Goal: Task Accomplishment & Management: Manage account settings

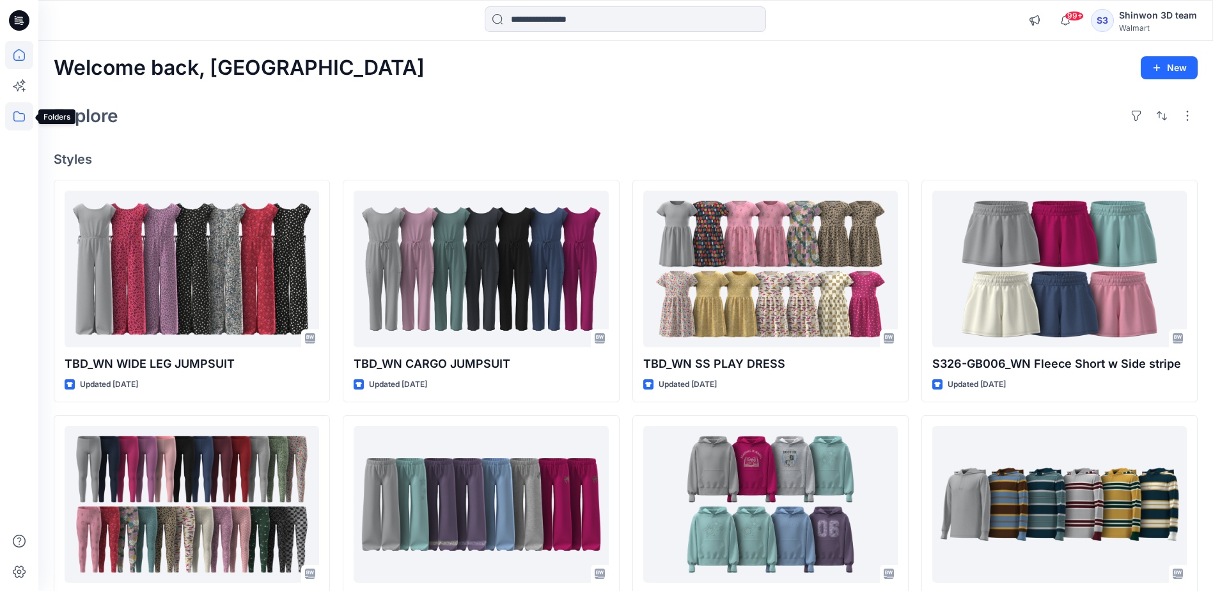
click at [9, 117] on icon at bounding box center [19, 116] width 28 height 28
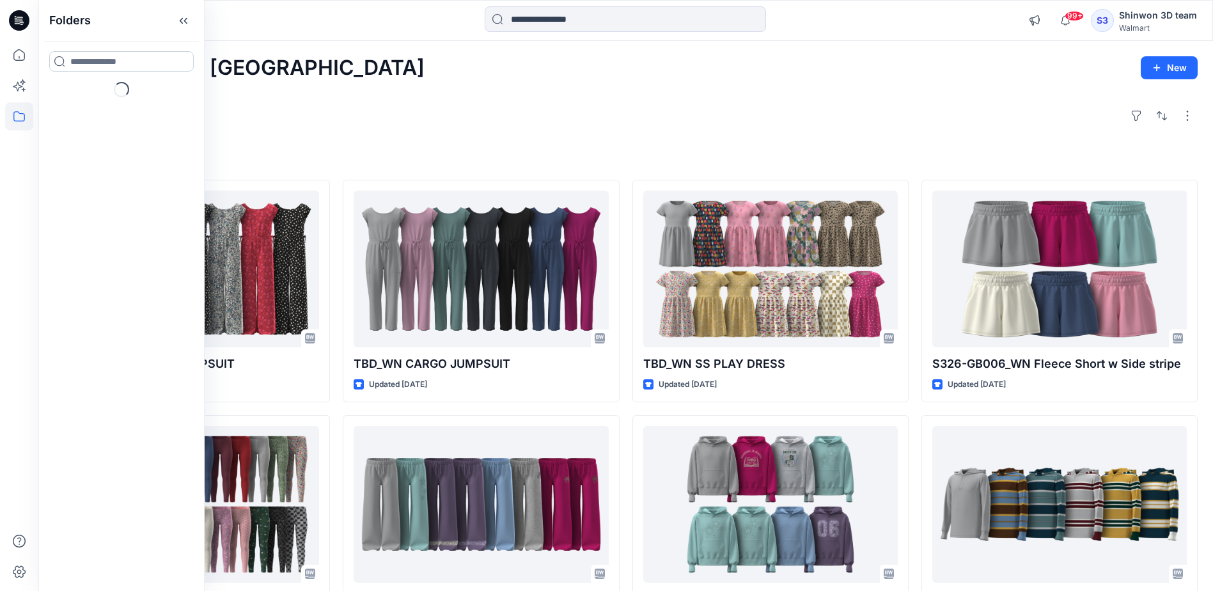
click at [96, 61] on input at bounding box center [121, 61] width 145 height 20
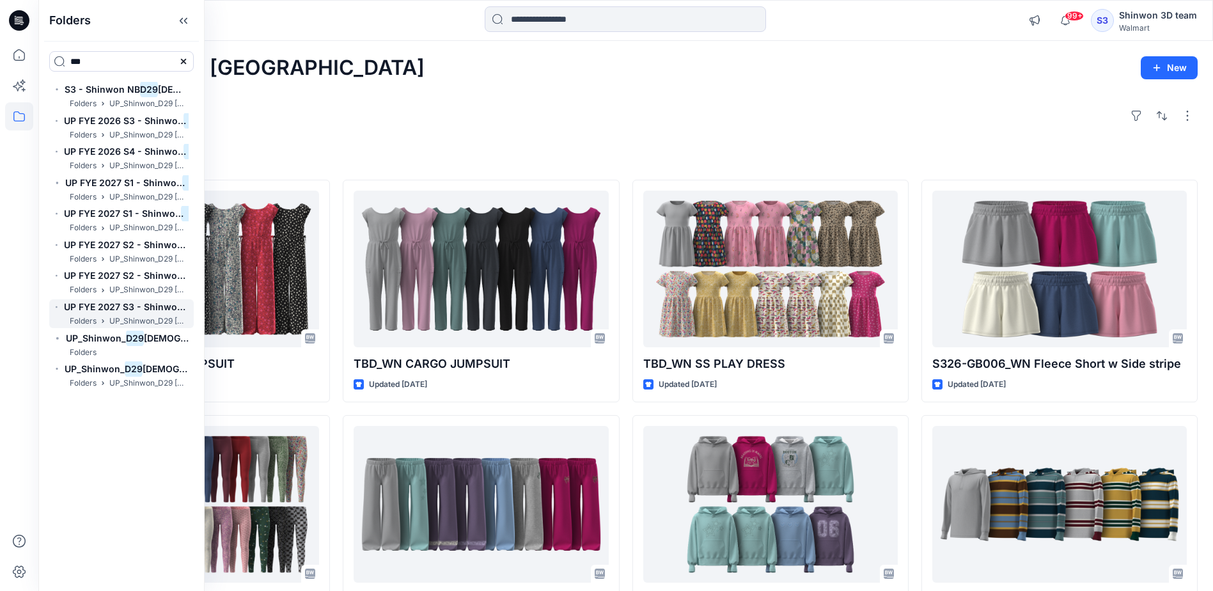
type input "***"
click at [119, 308] on span "UP FYE 2027 S3 - Shinwon JS" at bounding box center [130, 306] width 132 height 11
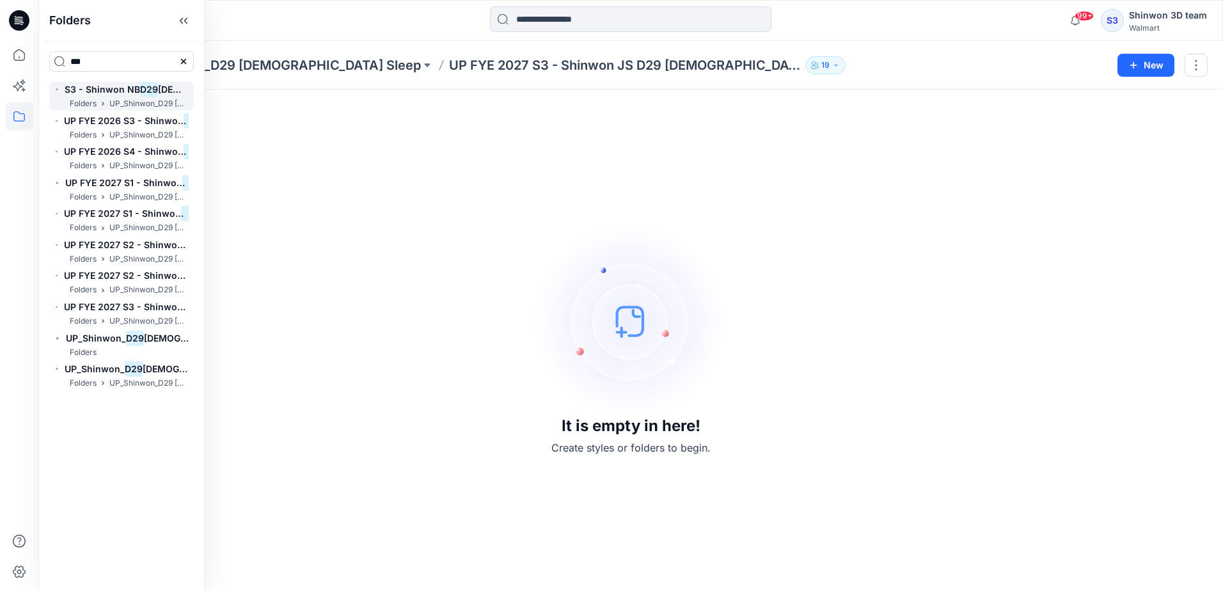
click at [97, 87] on span "S3 - Shinwon NB" at bounding box center [102, 89] width 75 height 11
click at [185, 24] on icon at bounding box center [183, 20] width 20 height 21
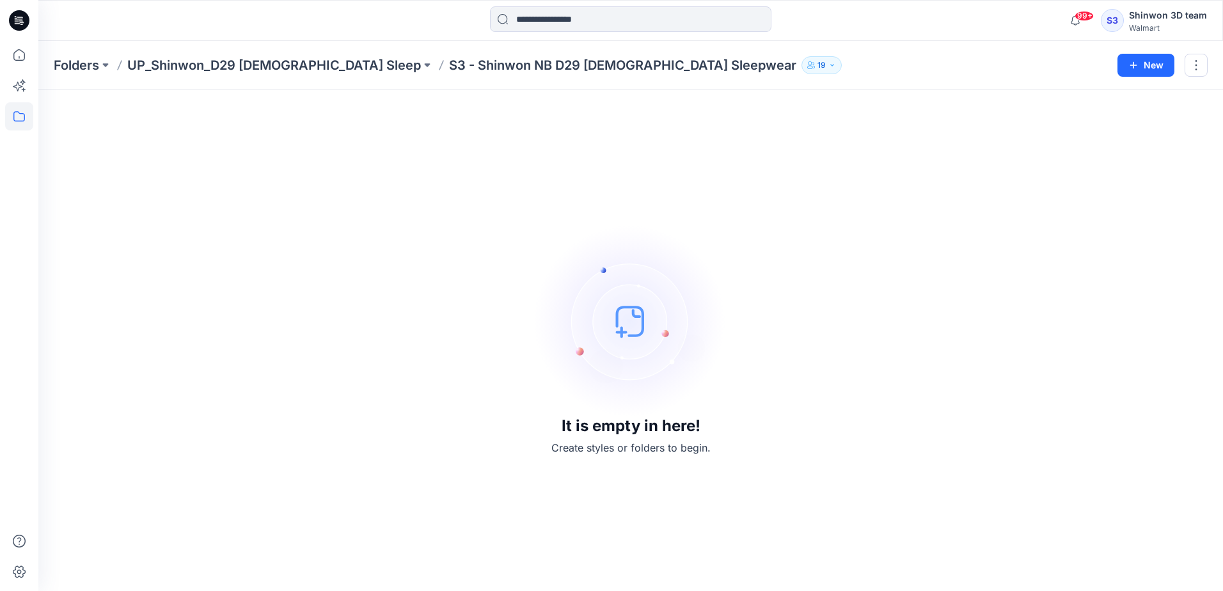
drag, startPoint x: 228, startPoint y: 335, endPoint x: 235, endPoint y: 319, distance: 17.5
click at [228, 335] on div "It is empty in here! Create styles or folders to begin." at bounding box center [630, 340] width 1153 height 471
click at [930, 189] on div "It is empty in here! Create styles or folders to begin." at bounding box center [630, 340] width 1153 height 471
drag, startPoint x: 778, startPoint y: 59, endPoint x: 790, endPoint y: 27, distance: 34.2
click at [779, 58] on div "Folders UP_Shinwon_D29 Ladies Sleep S3 - Shinwon NB D29 Ladies Sleepwear 19" at bounding box center [581, 65] width 1054 height 18
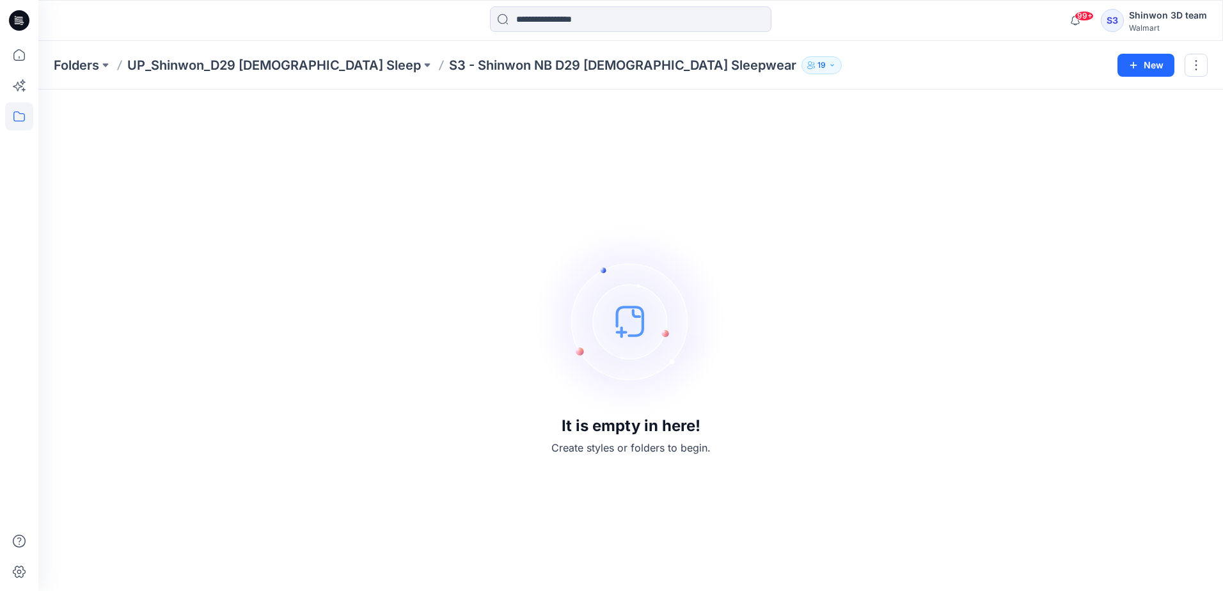
click at [850, 487] on div "It is empty in here! Create styles or folders to begin." at bounding box center [630, 340] width 1153 height 471
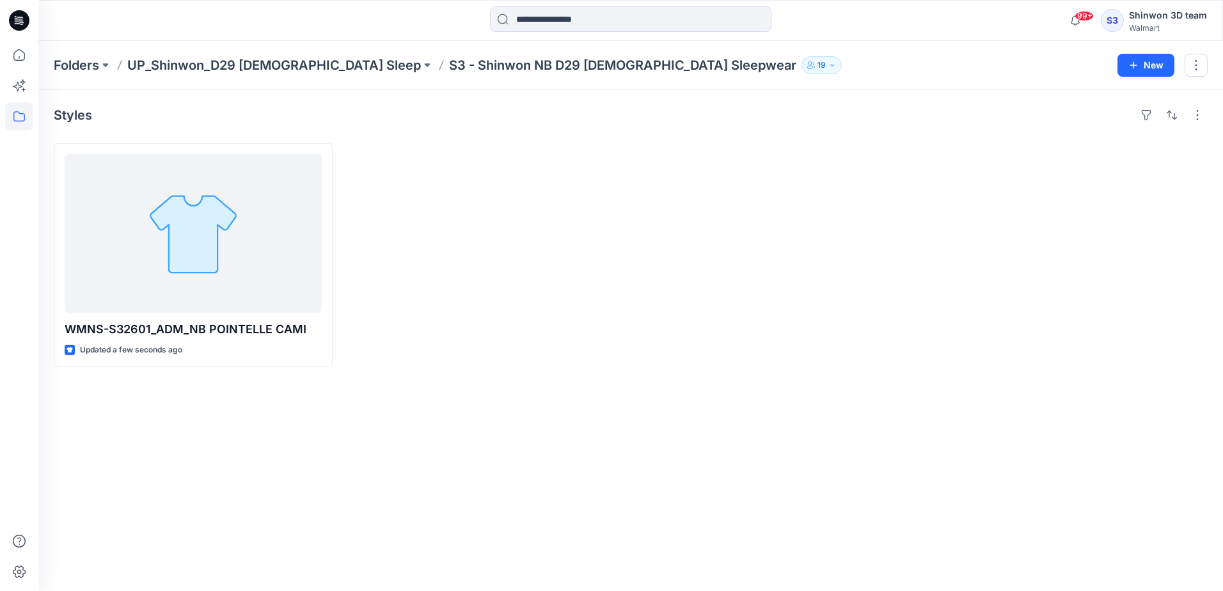
drag, startPoint x: 737, startPoint y: 425, endPoint x: 739, endPoint y: 412, distance: 13.0
click at [737, 423] on div "Styles WMNS-S32601_ADM_NB POINTELLE CAMI Updated a few seconds ago" at bounding box center [630, 340] width 1184 height 501
click at [803, 221] on div at bounding box center [776, 255] width 279 height 224
click at [356, 487] on div "Styles WMNS-S32601_ADM_NB POINTELLE CAMI Updated a few seconds ago" at bounding box center [630, 340] width 1184 height 501
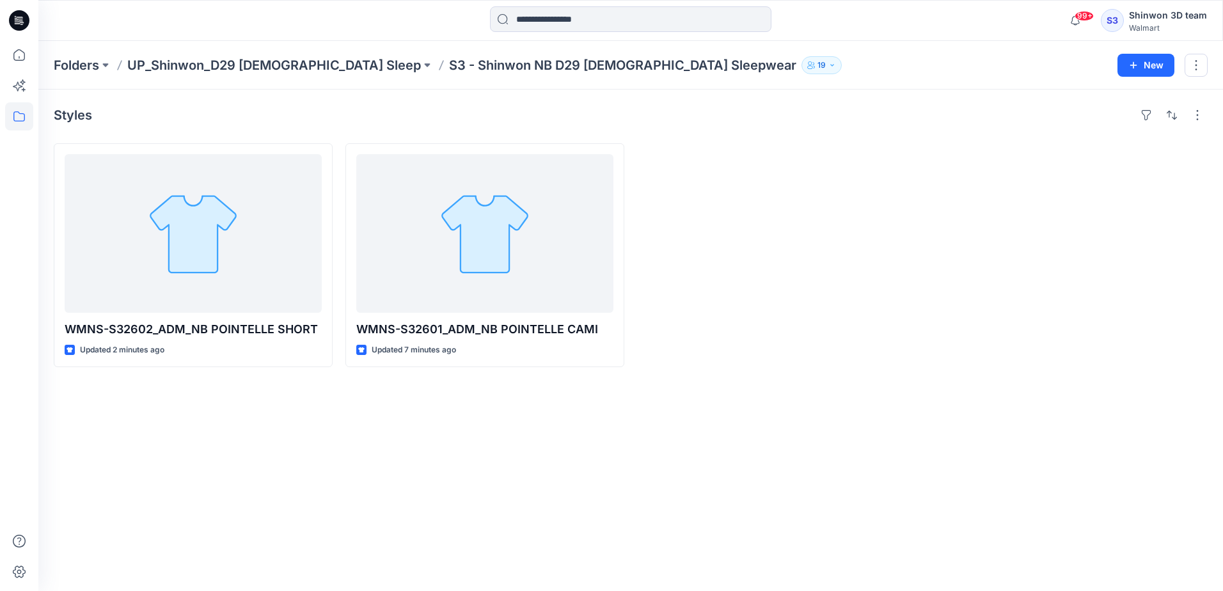
drag, startPoint x: 218, startPoint y: 517, endPoint x: 223, endPoint y: 494, distance: 23.6
click at [218, 517] on div "Styles WMNS-S32602_ADM_NB POINTELLE SHORT Updated 2 minutes ago WMNS-S32601_ADM…" at bounding box center [630, 340] width 1184 height 501
click at [900, 308] on div at bounding box center [776, 255] width 279 height 224
click at [895, 508] on div "Styles WMNS-S32602_ADM_NB POINTELLE SHORT Updated 2 minutes ago WMNS-S32601_ADM…" at bounding box center [630, 340] width 1184 height 501
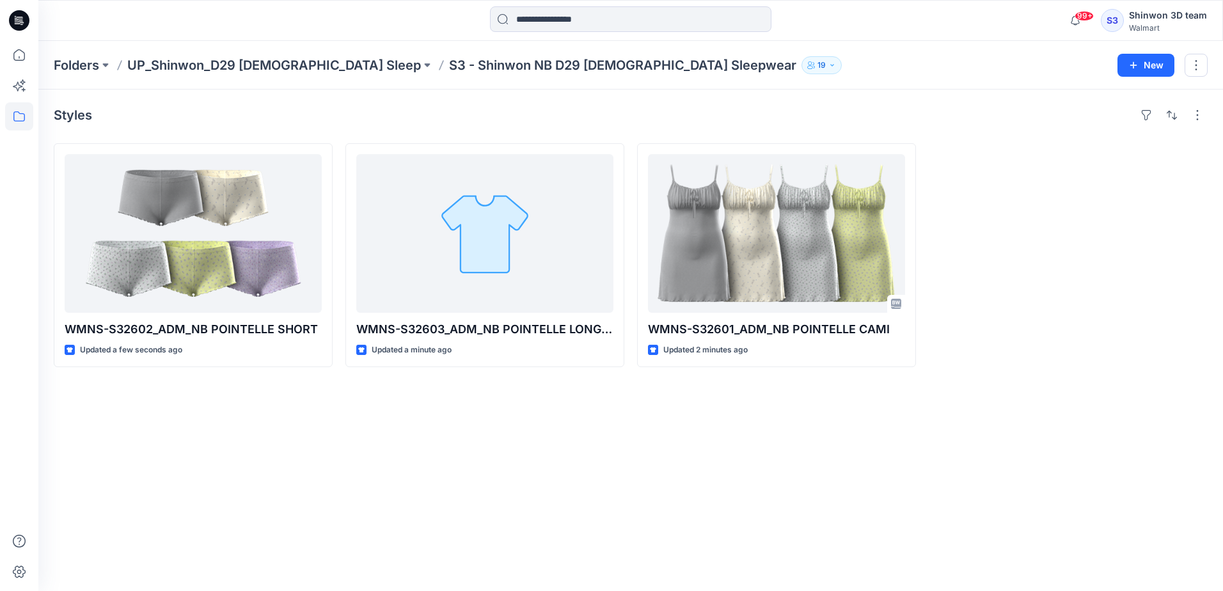
drag, startPoint x: 722, startPoint y: 519, endPoint x: 718, endPoint y: 512, distance: 8.6
click at [722, 519] on div "Styles WMNS-S32602_ADM_NB POINTELLE SHORT Updated a few seconds ago WMNS-S32603…" at bounding box center [630, 340] width 1184 height 501
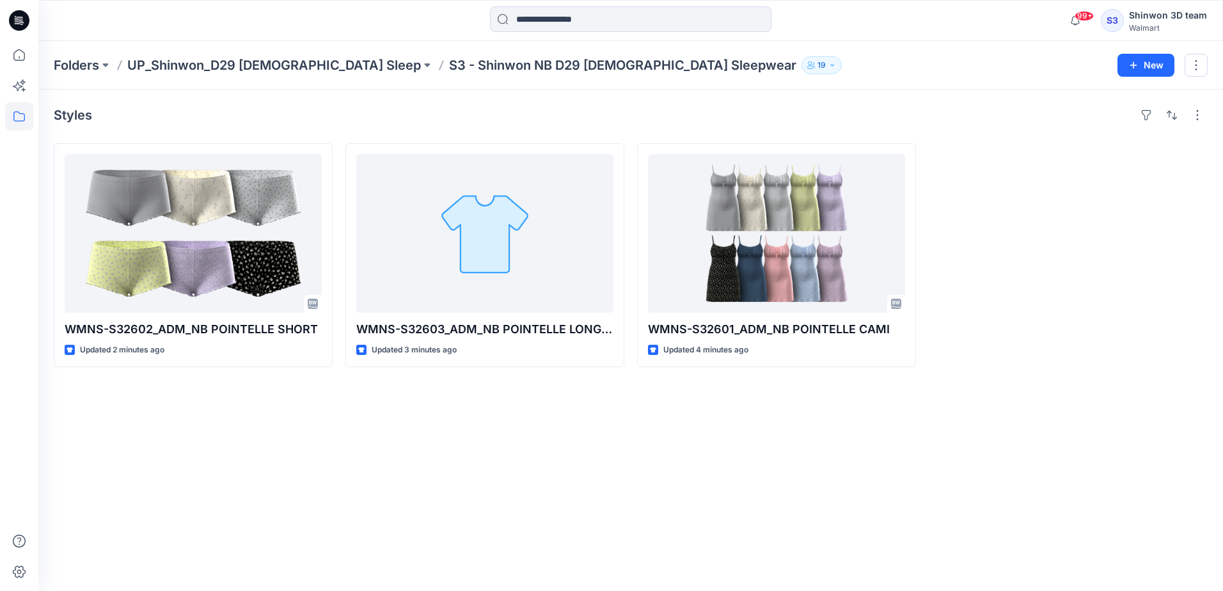
click at [401, 460] on div "Styles WMNS-S32602_ADM_NB POINTELLE SHORT Updated 2 minutes ago WMNS-S32603_ADM…" at bounding box center [630, 340] width 1184 height 501
drag, startPoint x: 191, startPoint y: 444, endPoint x: 187, endPoint y: 430, distance: 15.2
click at [191, 439] on div "Styles WMNS-S32602_ADM_NB POINTELLE SHORT Updated 4 minutes ago WMNS-S32603_ADM…" at bounding box center [630, 340] width 1184 height 501
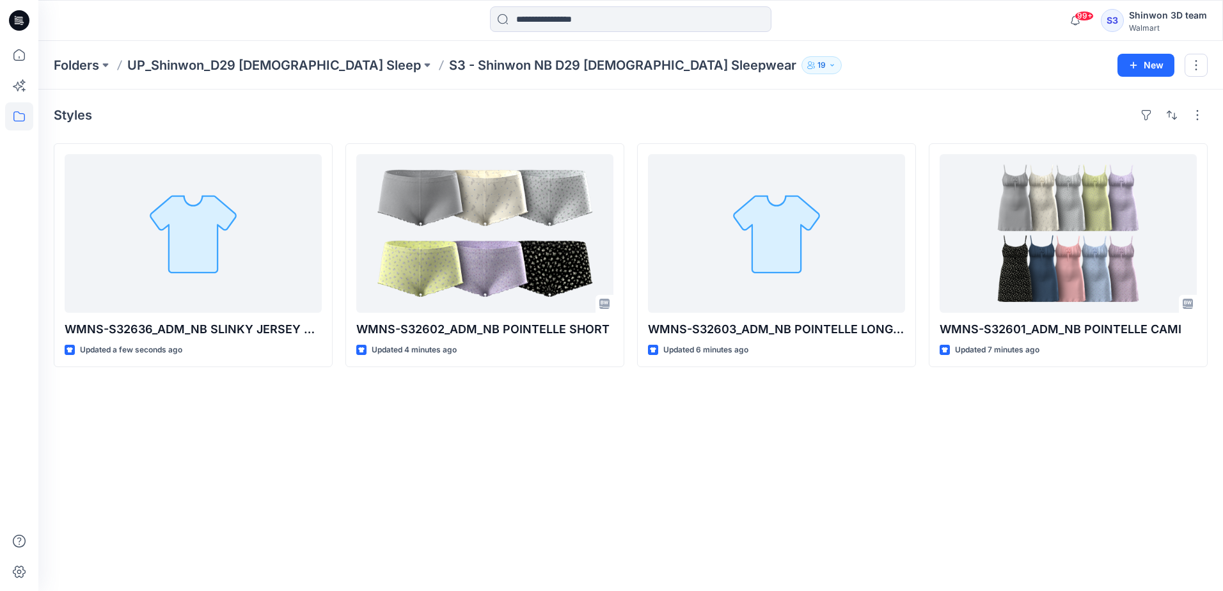
click at [419, 495] on div "Styles WMNS-S32636_ADM_NB SLINKY JERSEY BABY TEE Updated a few seconds ago WMNS…" at bounding box center [630, 340] width 1184 height 501
click at [1047, 508] on div "Styles WMNS-S32636_ADM_NB SLINKY JERSEY BABY TEE Updated 3 minutes ago WMNS-S32…" at bounding box center [630, 340] width 1184 height 501
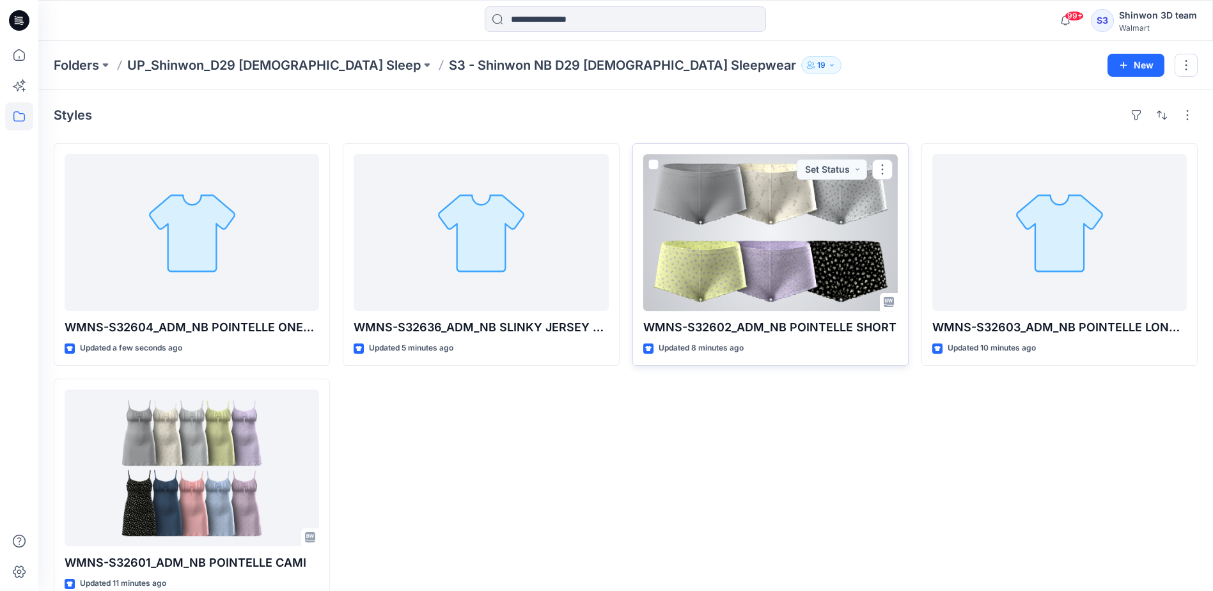
click at [769, 204] on div at bounding box center [770, 232] width 254 height 157
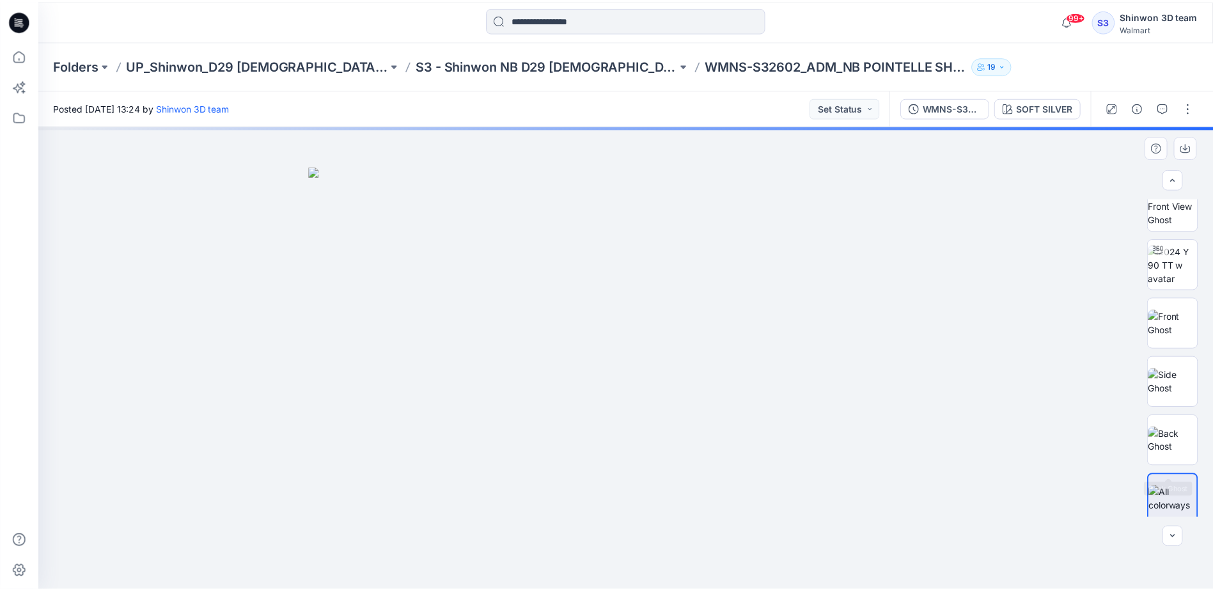
scroll to position [26, 0]
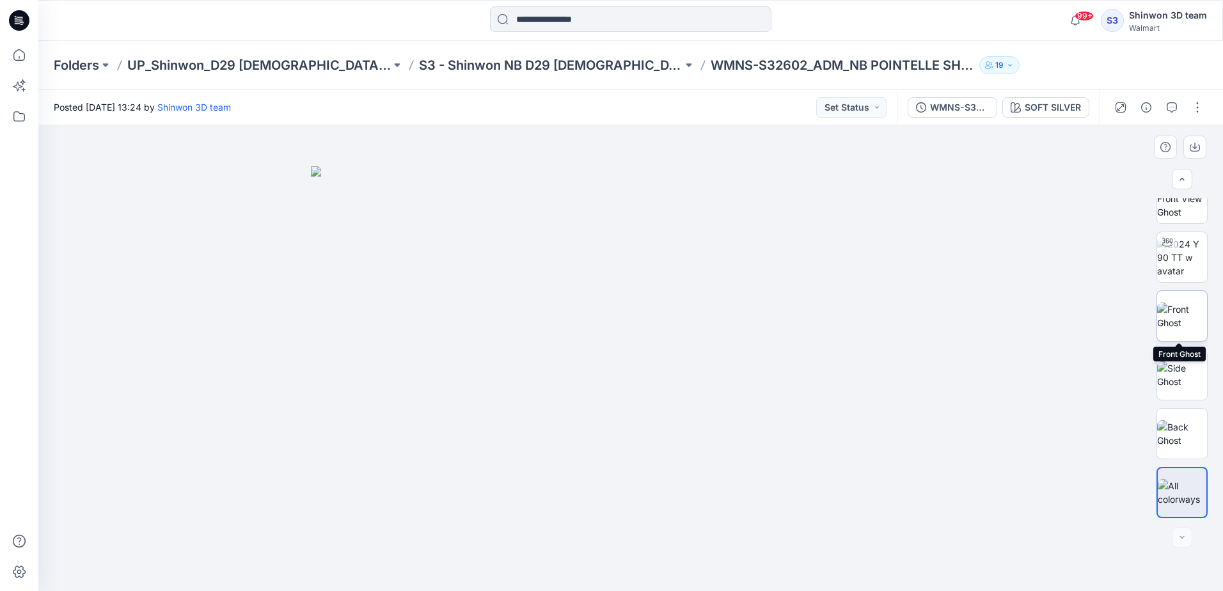
click at [1178, 324] on img at bounding box center [1182, 315] width 50 height 27
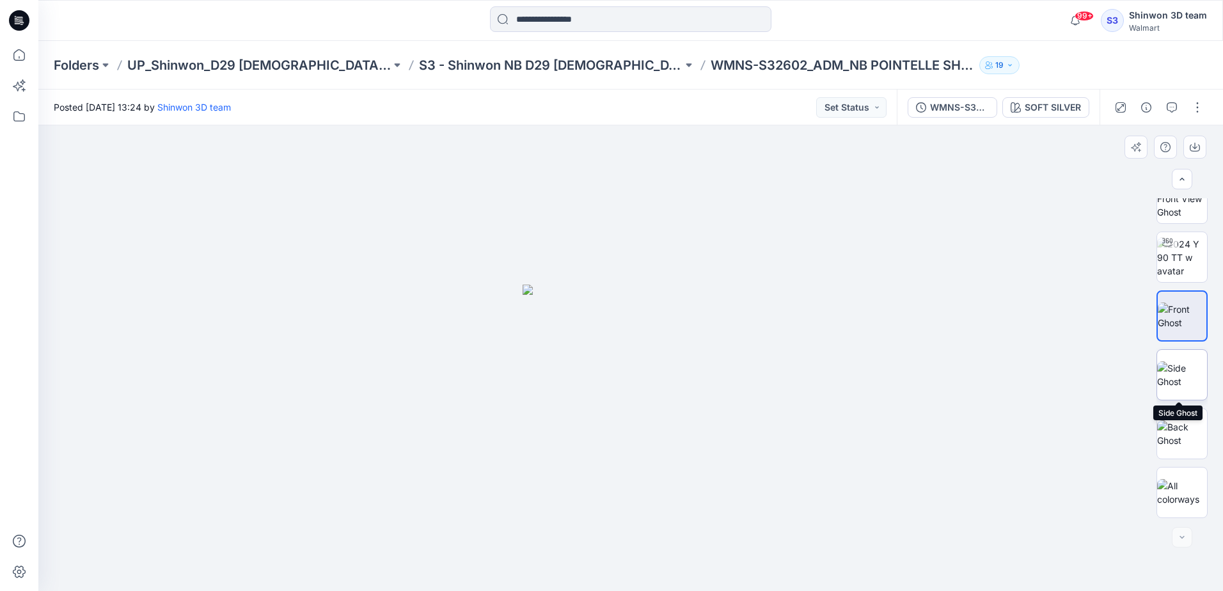
click at [1189, 375] on img at bounding box center [1182, 374] width 50 height 27
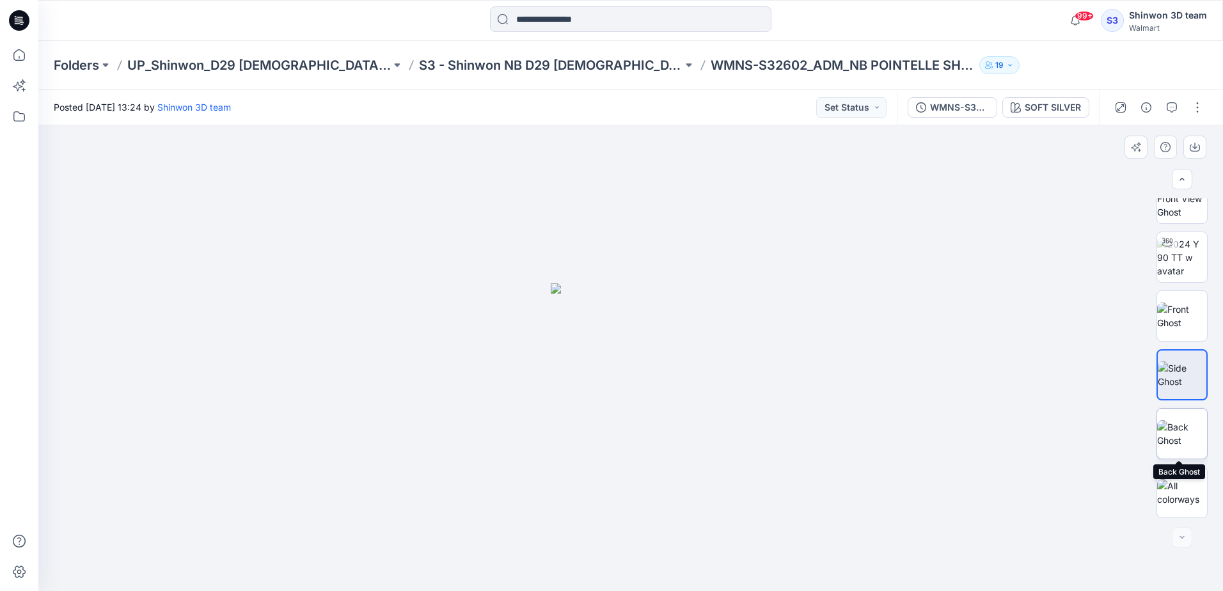
click at [1178, 430] on img at bounding box center [1182, 433] width 50 height 27
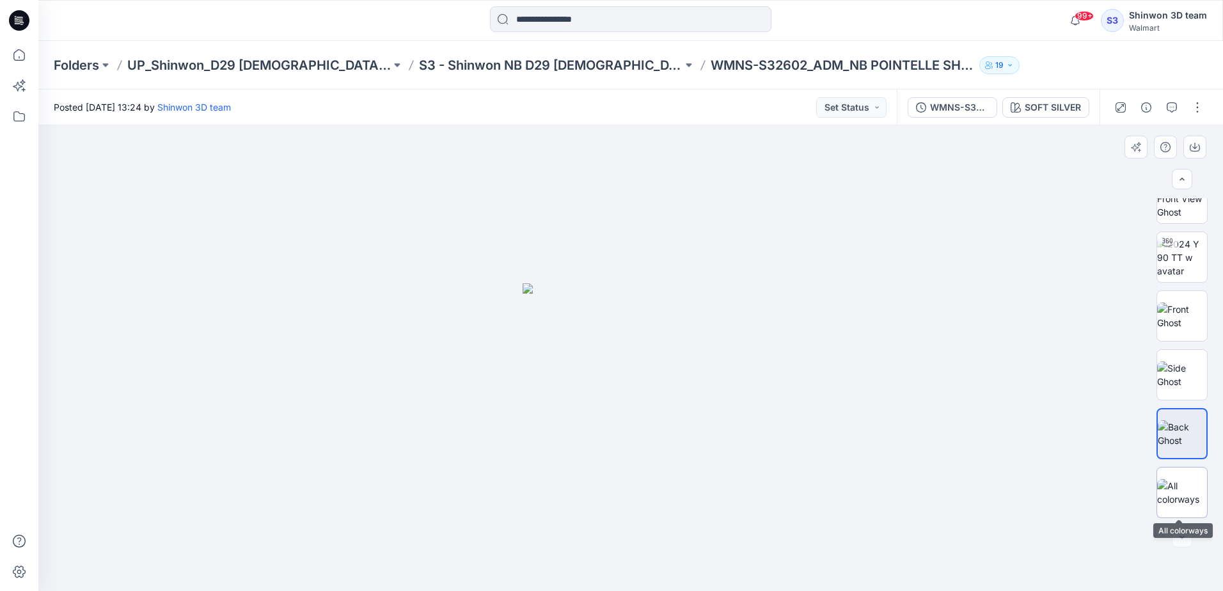
click at [1175, 489] on img at bounding box center [1182, 492] width 50 height 27
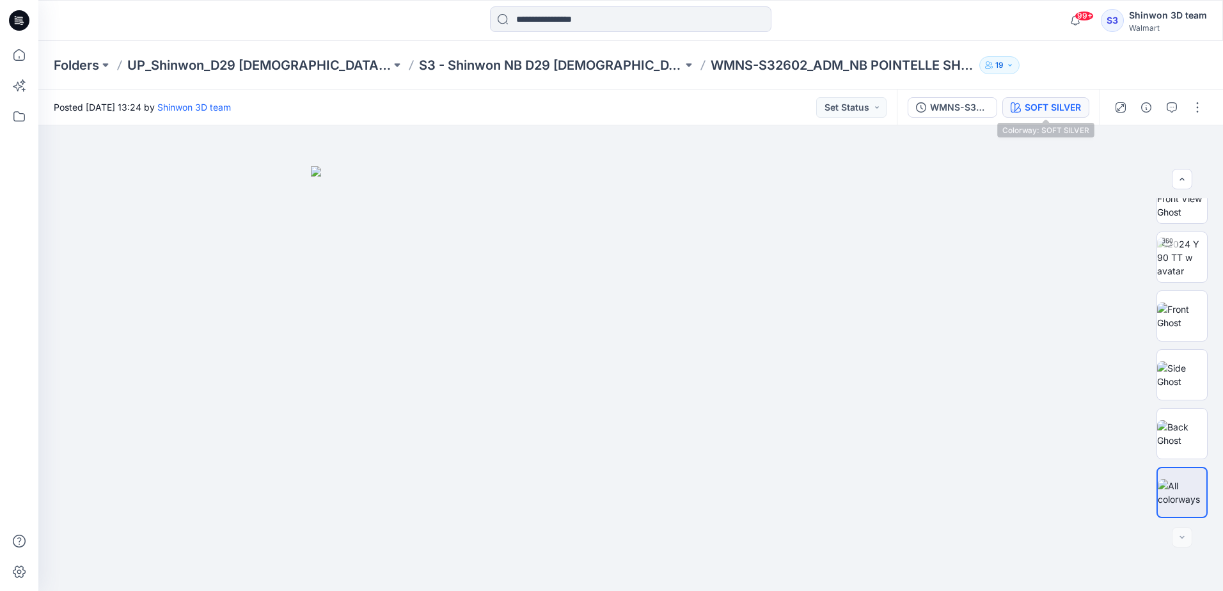
click at [1046, 107] on div "SOFT SILVER" at bounding box center [1052, 107] width 56 height 14
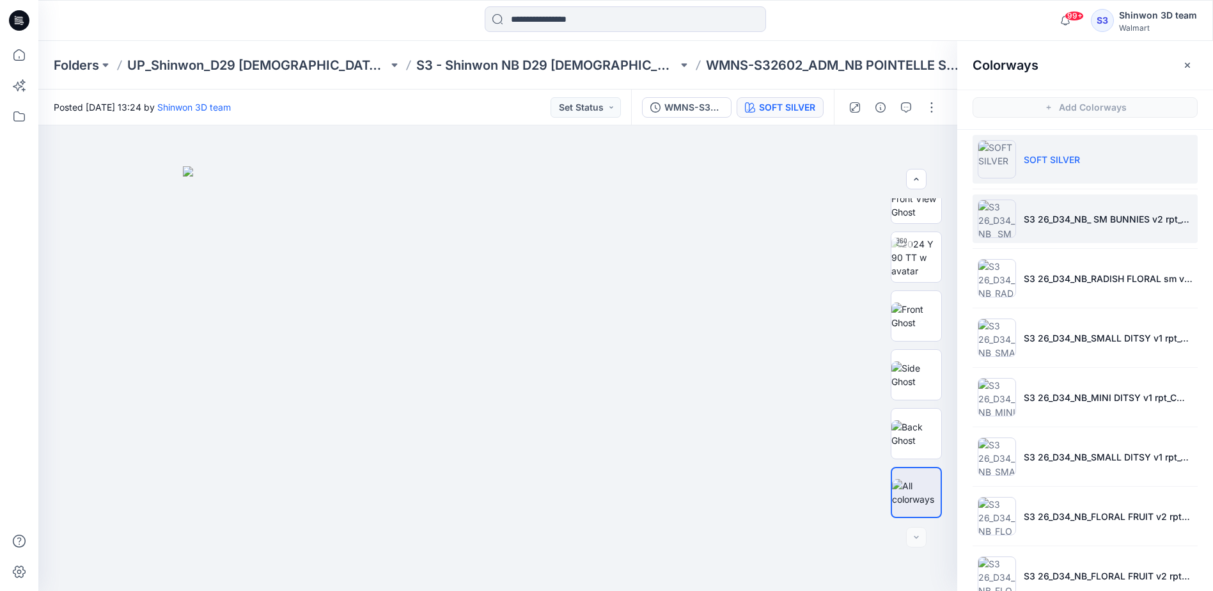
scroll to position [0, 0]
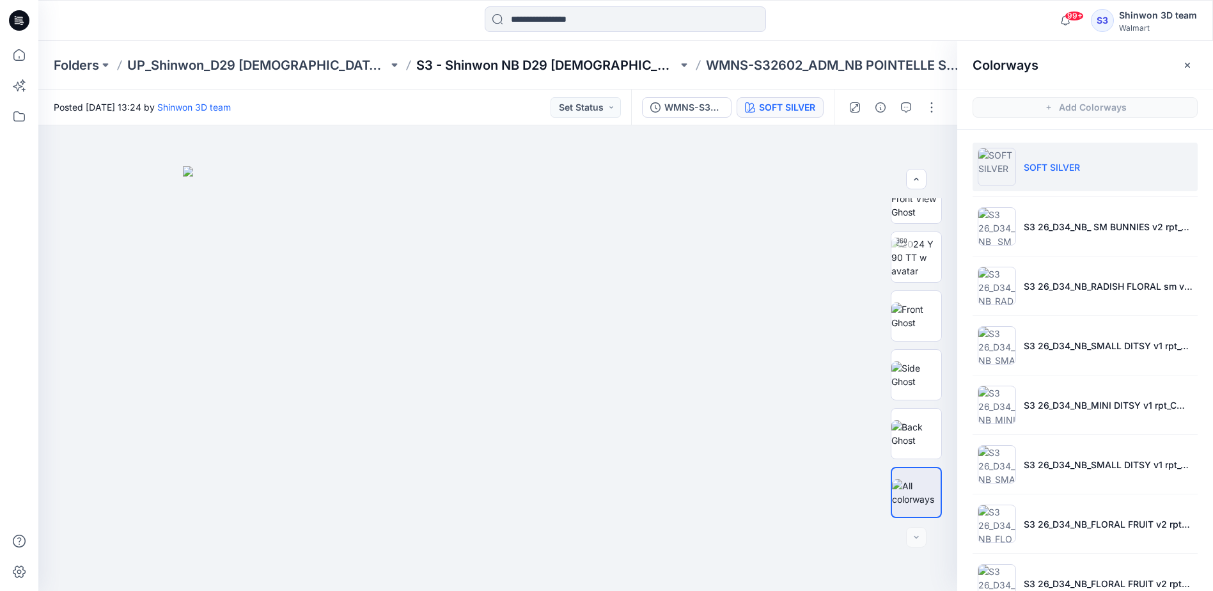
click at [528, 62] on p "S3 - Shinwon NB D29 [DEMOGRAPHIC_DATA] Sleepwear" at bounding box center [546, 65] width 261 height 18
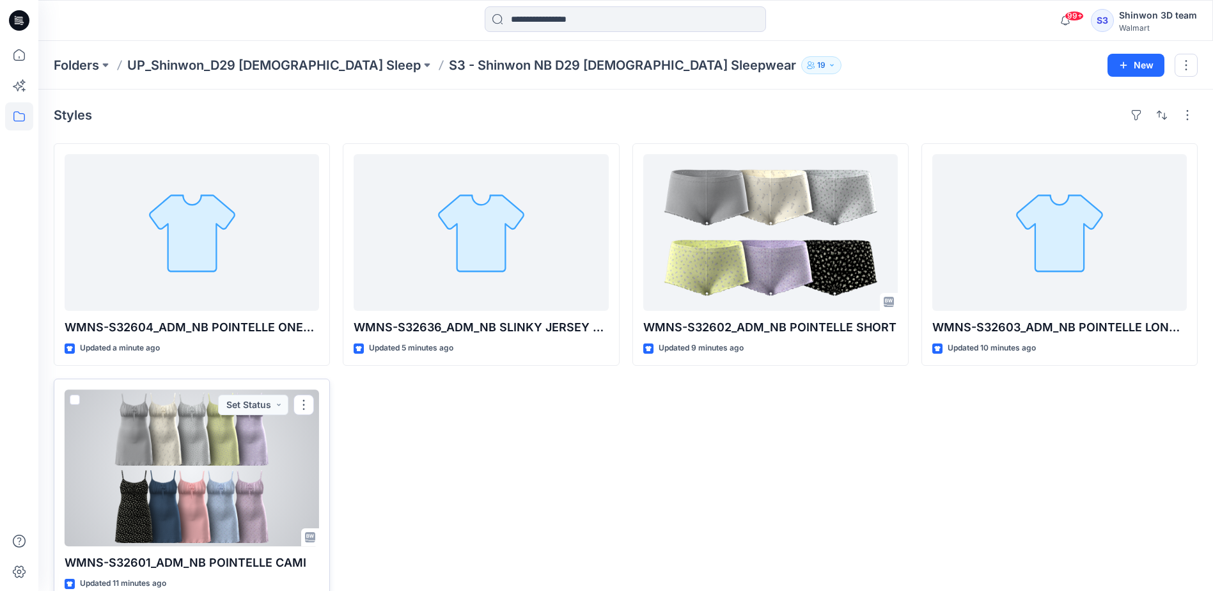
click at [189, 475] on div at bounding box center [192, 467] width 254 height 157
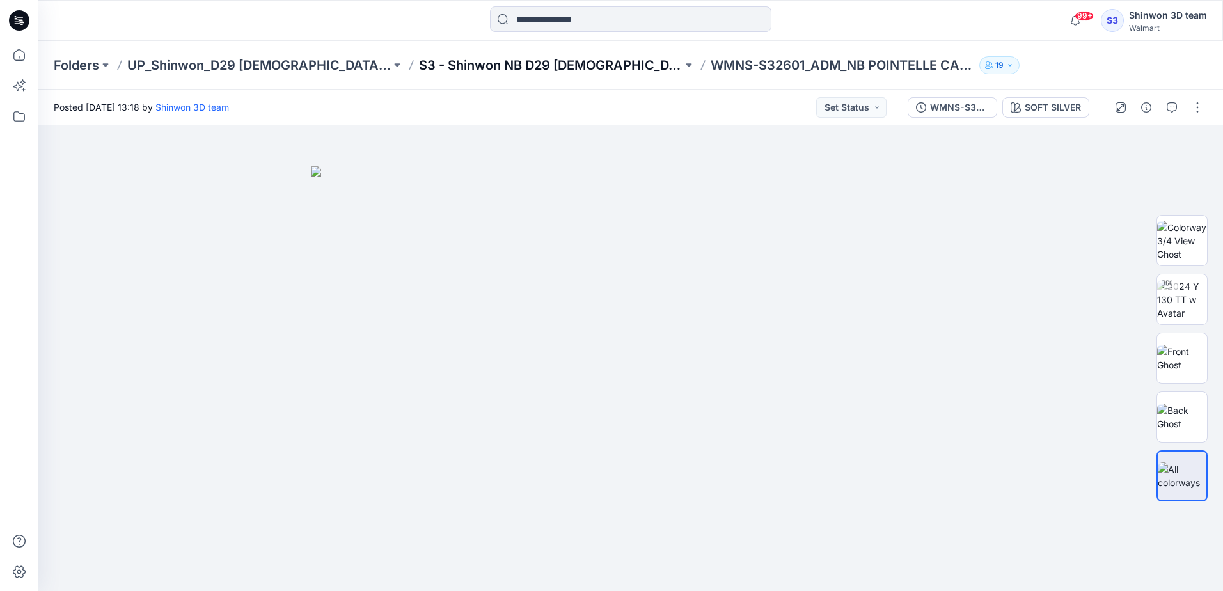
click at [519, 58] on p "S3 - Shinwon NB D29 [DEMOGRAPHIC_DATA] Sleepwear" at bounding box center [550, 65] width 263 height 18
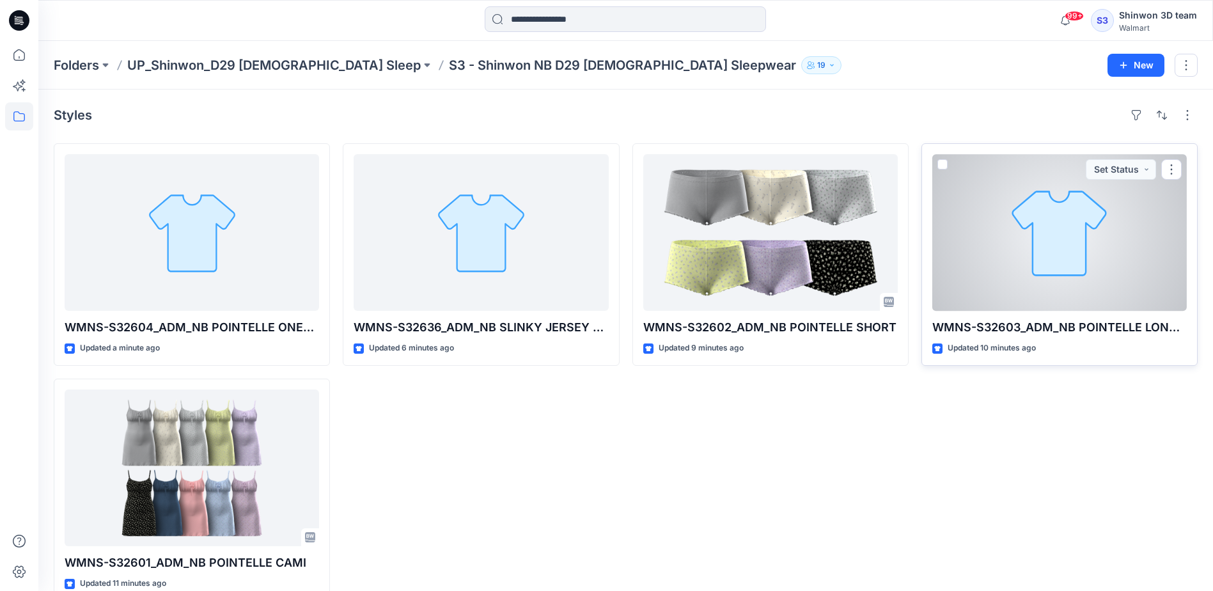
click at [1012, 213] on div at bounding box center [1059, 232] width 254 height 157
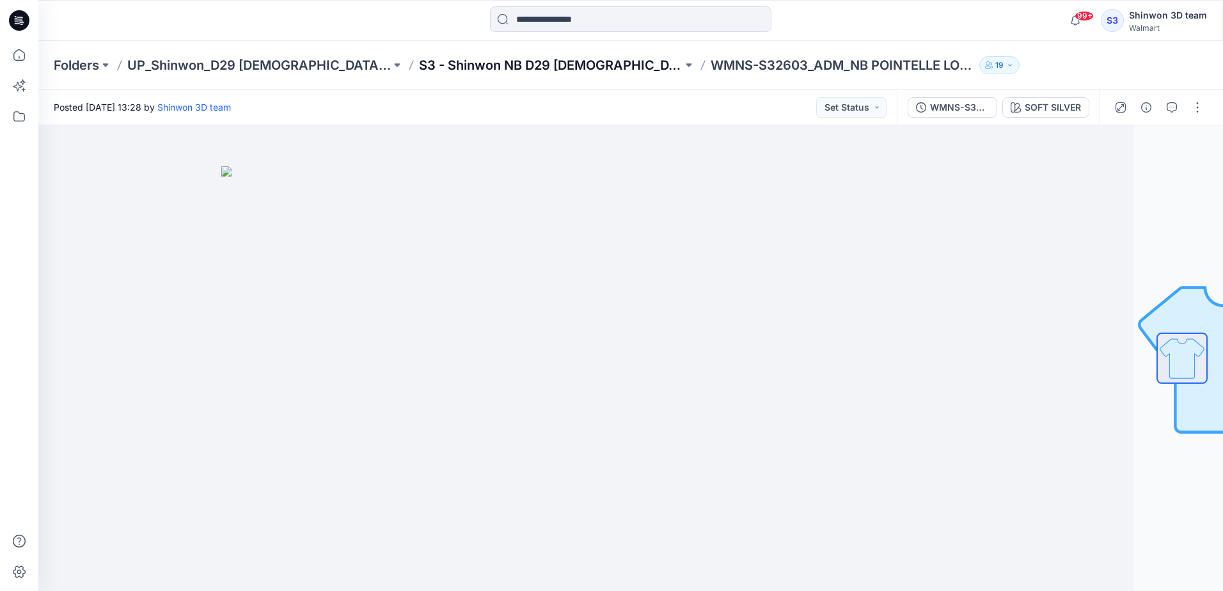
click at [446, 64] on p "S3 - Shinwon NB D29 [DEMOGRAPHIC_DATA] Sleepwear" at bounding box center [550, 65] width 263 height 18
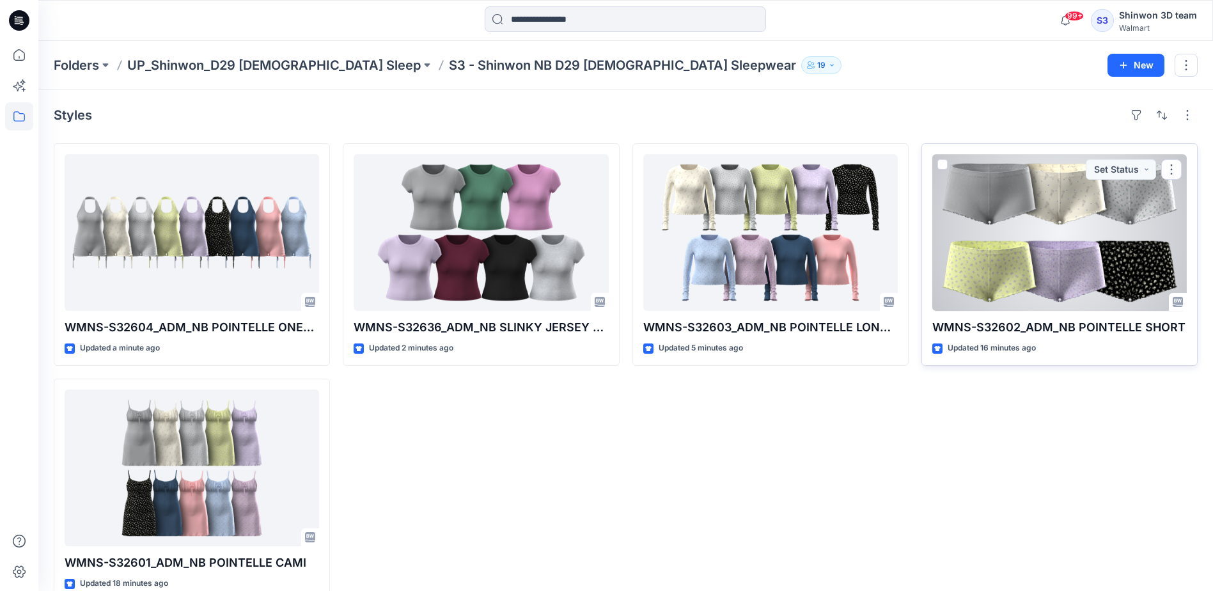
click at [994, 233] on div at bounding box center [1059, 232] width 254 height 157
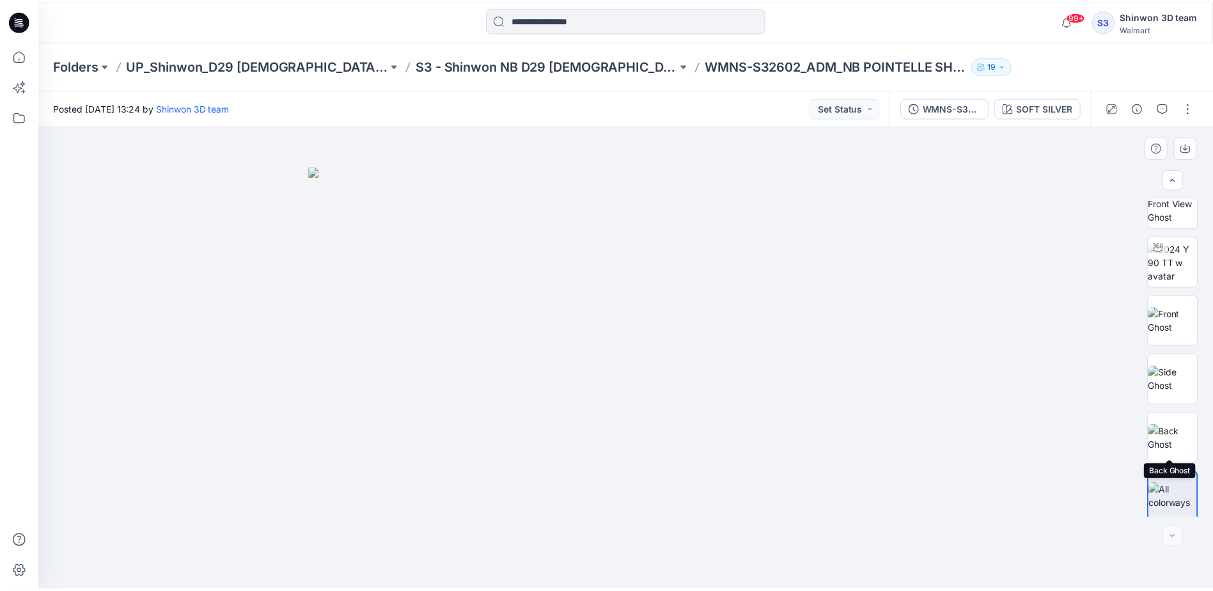
scroll to position [26, 0]
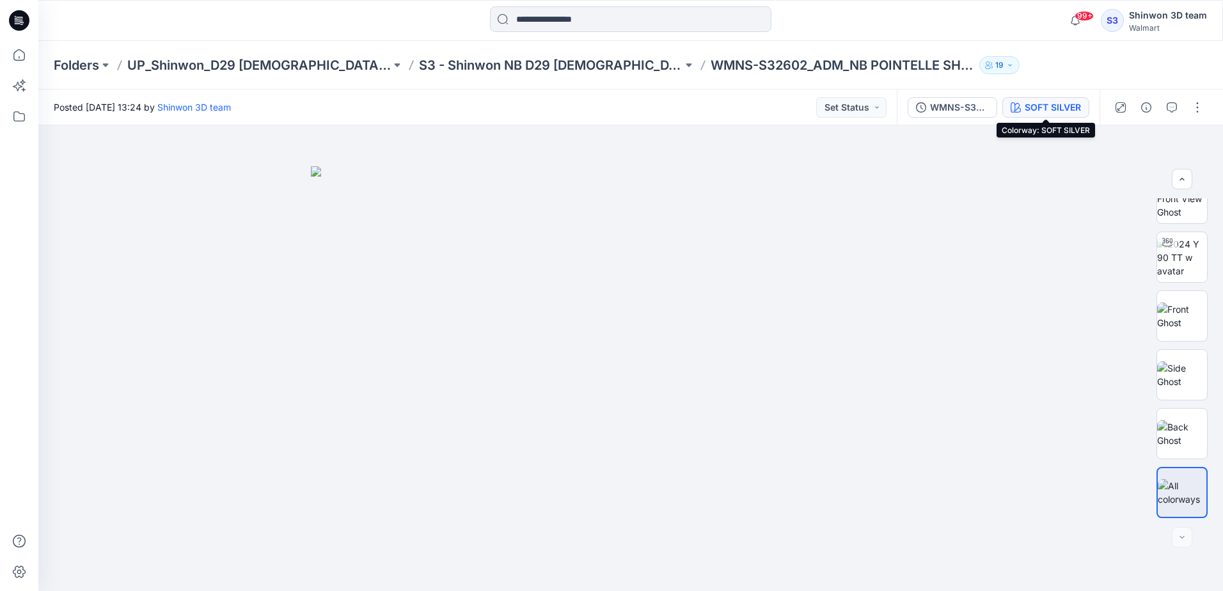
click at [1039, 104] on div "SOFT SILVER" at bounding box center [1052, 107] width 56 height 14
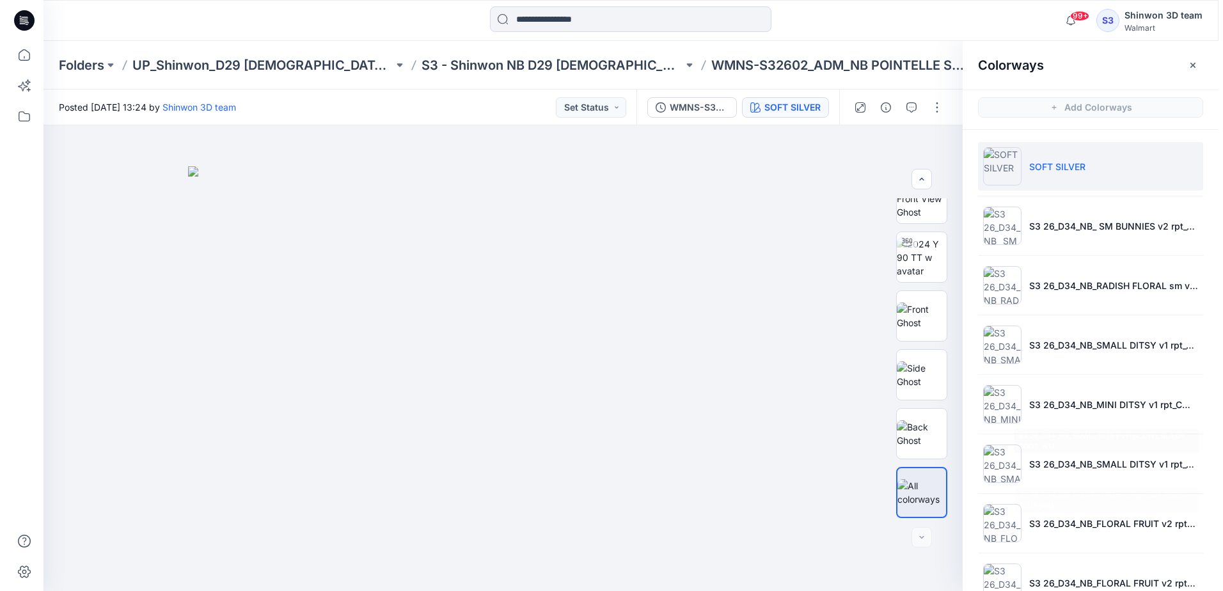
scroll to position [0, 0]
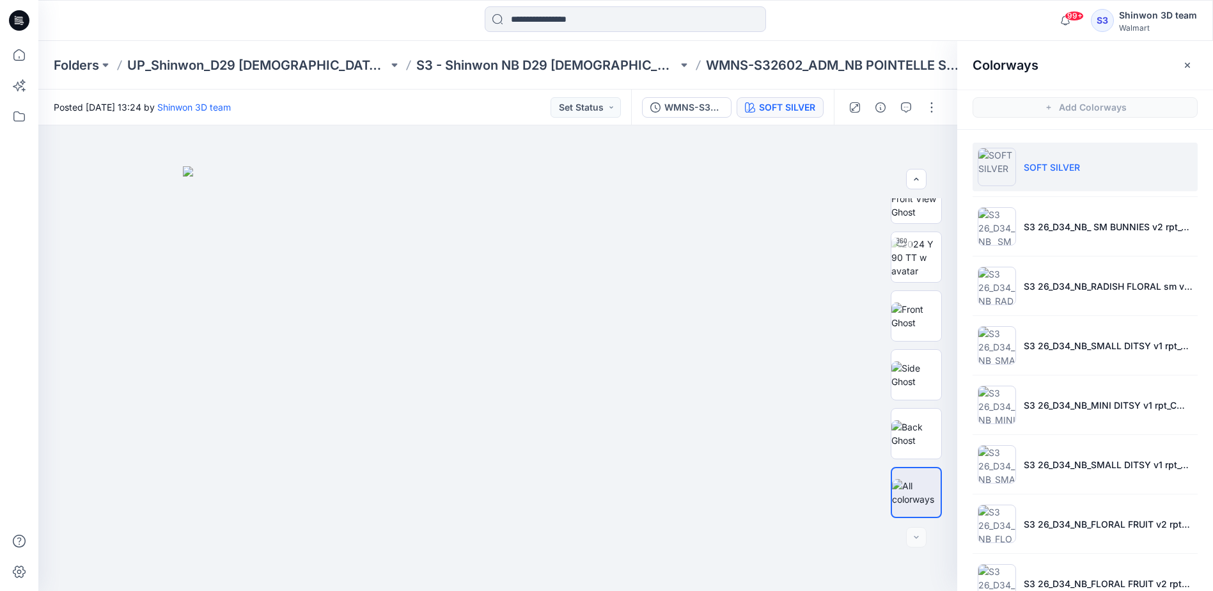
click at [1181, 63] on button "button" at bounding box center [1187, 65] width 20 height 20
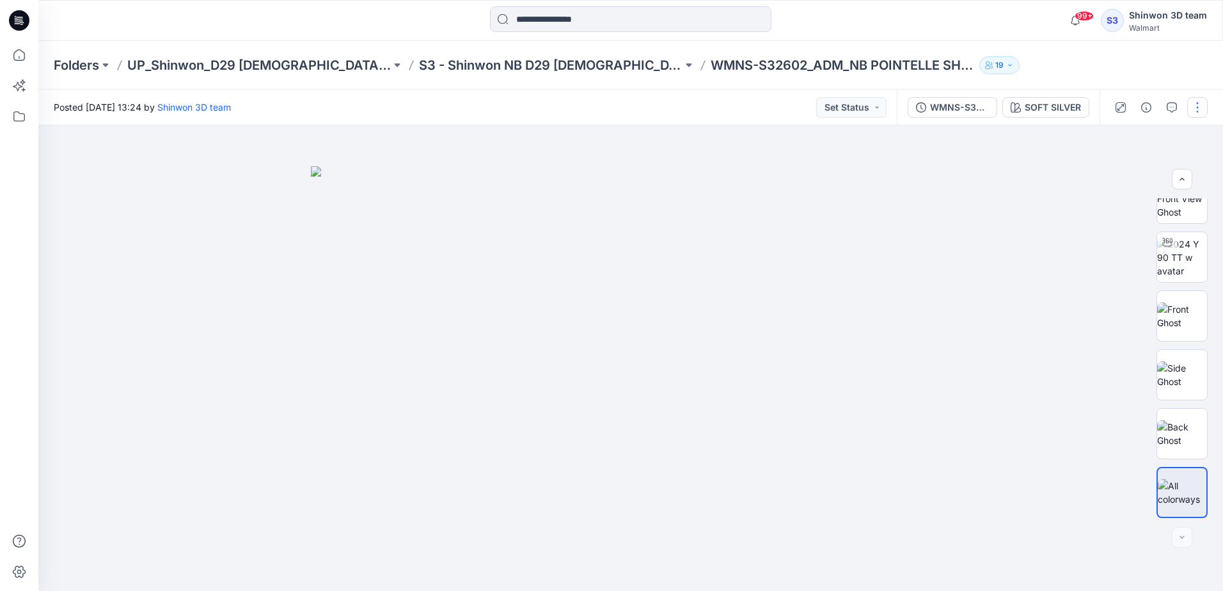
click at [1196, 109] on button "button" at bounding box center [1197, 107] width 20 height 20
click at [1136, 168] on button "Edit" at bounding box center [1143, 173] width 118 height 24
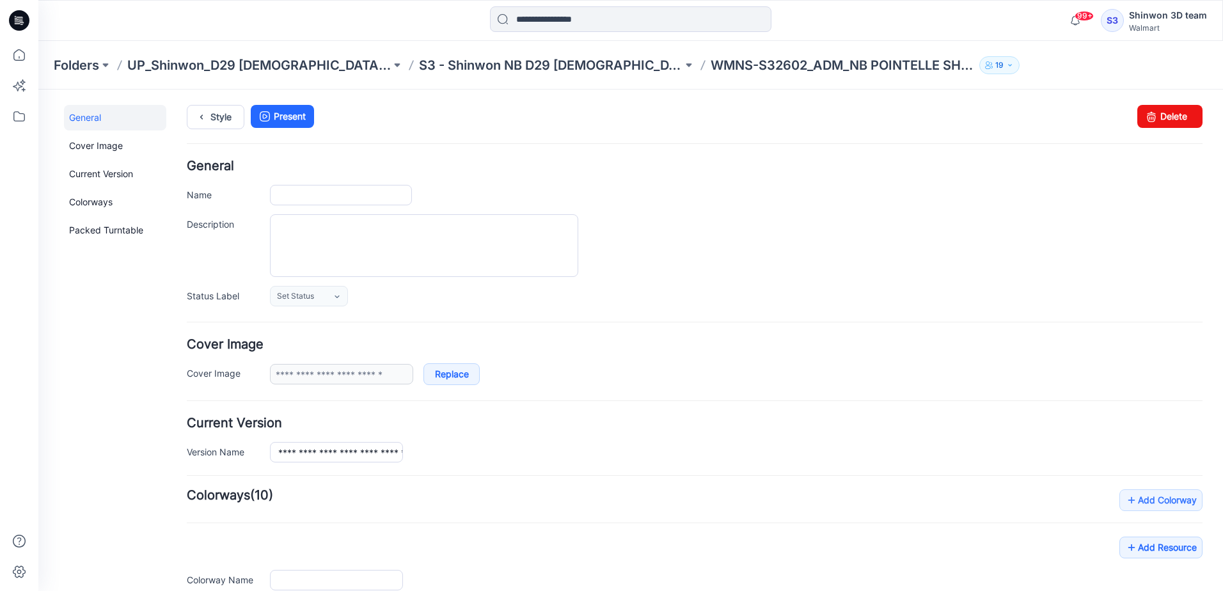
type input "**********"
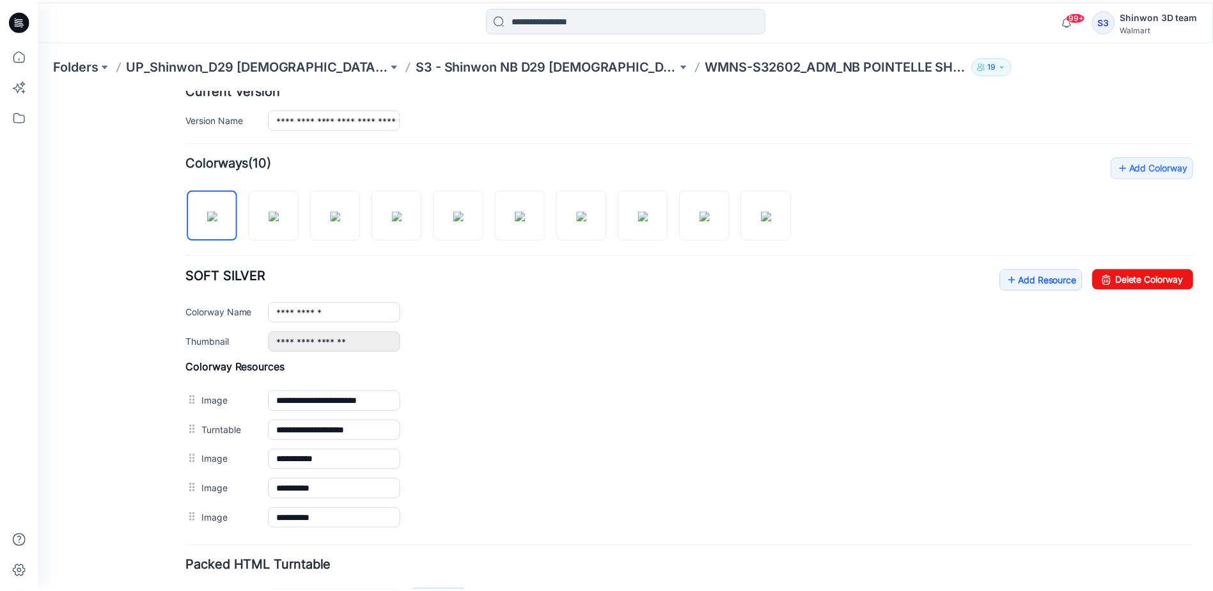
scroll to position [294, 0]
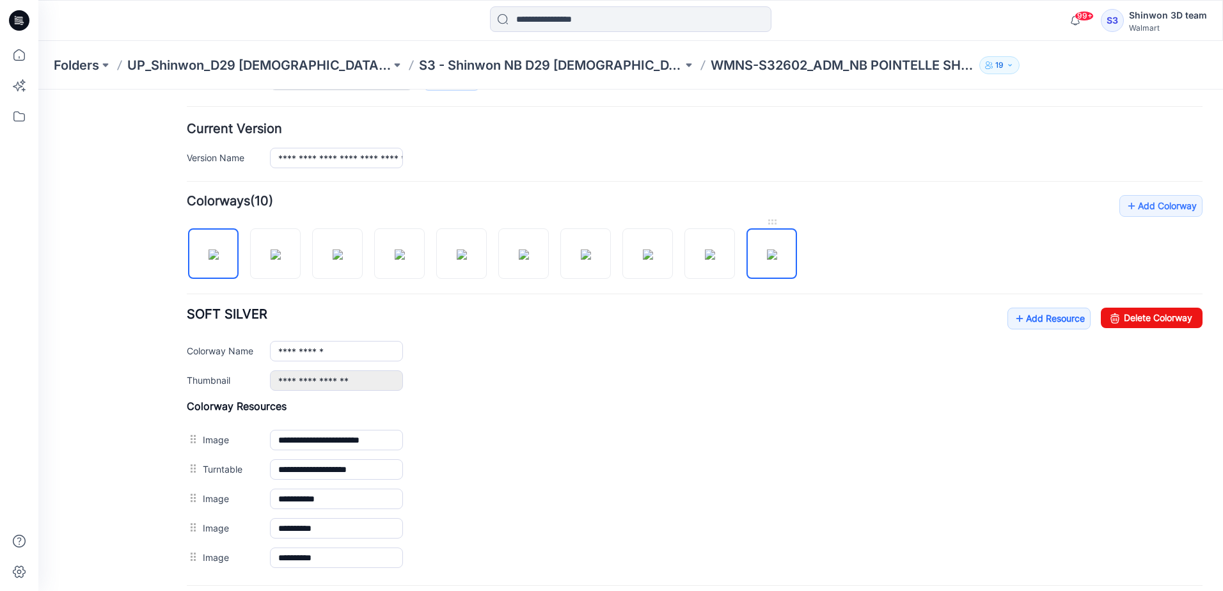
click at [767, 249] on img at bounding box center [772, 254] width 10 height 10
click at [713, 249] on img at bounding box center [710, 254] width 10 height 10
click at [643, 249] on img at bounding box center [648, 254] width 10 height 10
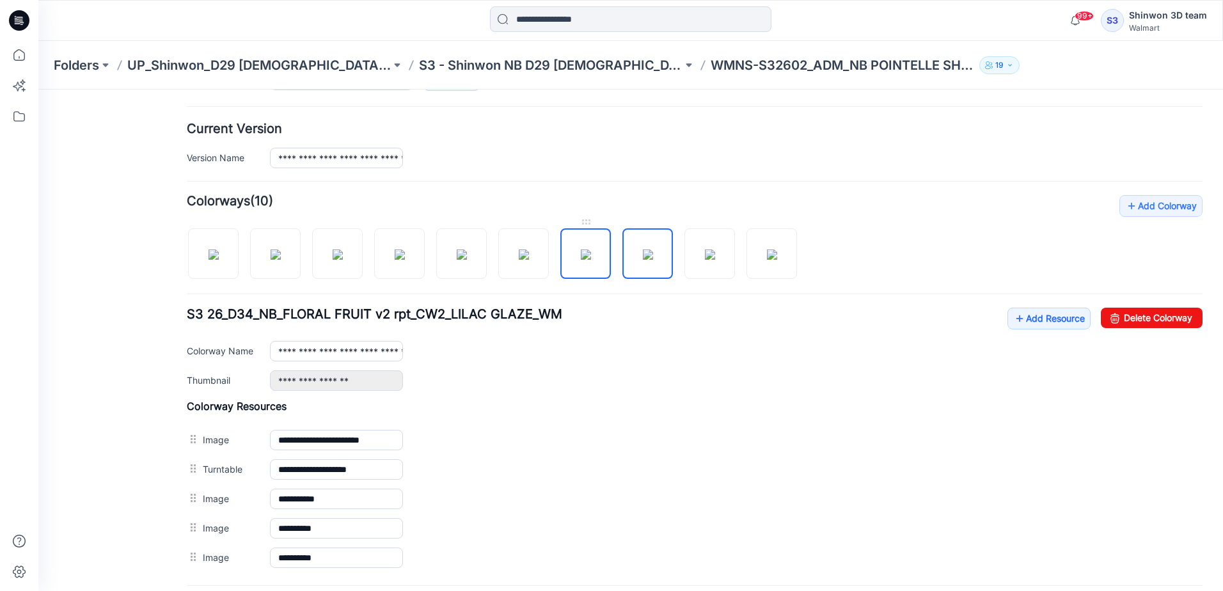
click at [581, 249] on img at bounding box center [586, 254] width 10 height 10
click at [529, 254] on img at bounding box center [524, 254] width 10 height 10
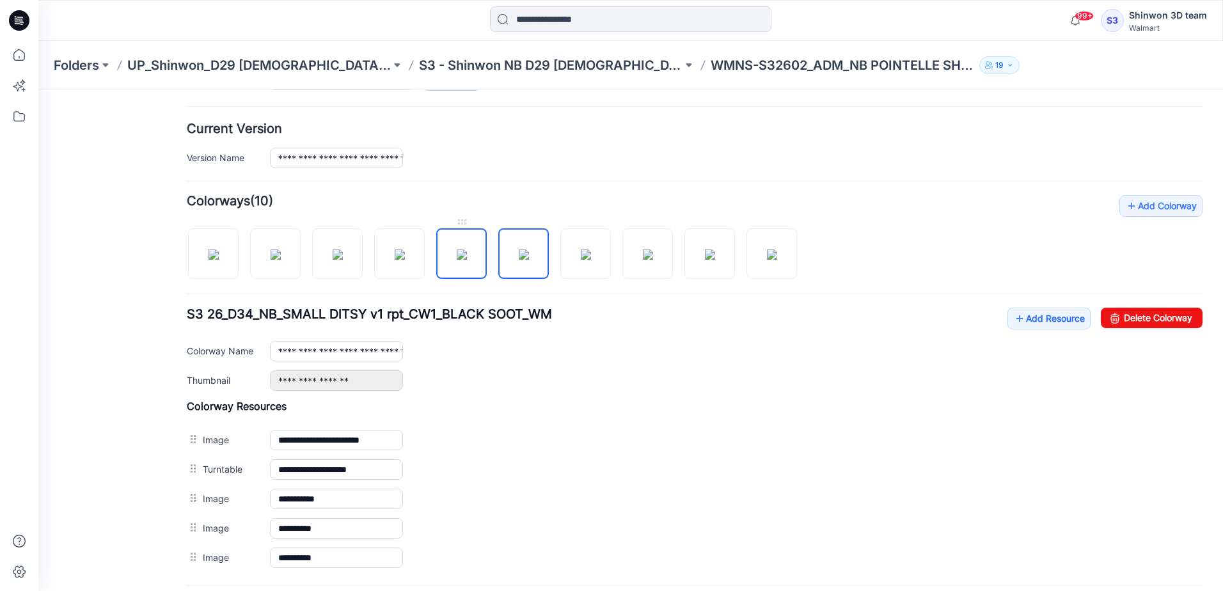
click at [467, 256] on img at bounding box center [462, 254] width 10 height 10
click at [395, 260] on img at bounding box center [400, 254] width 10 height 10
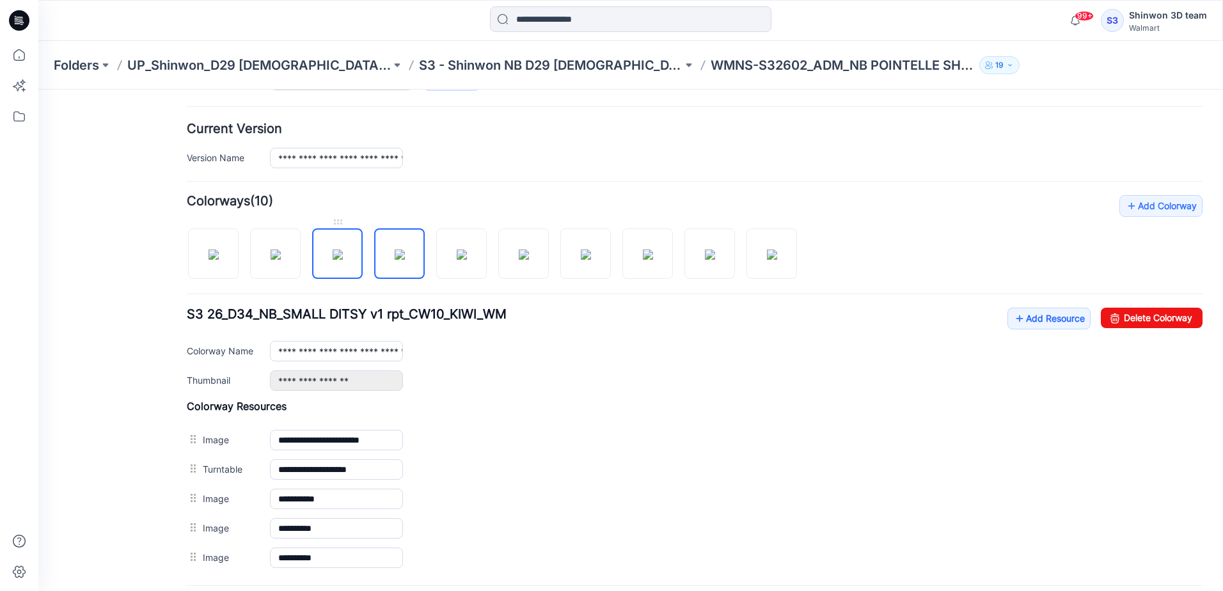
click at [332, 258] on img at bounding box center [337, 254] width 10 height 10
click at [270, 258] on img at bounding box center [275, 254] width 10 height 10
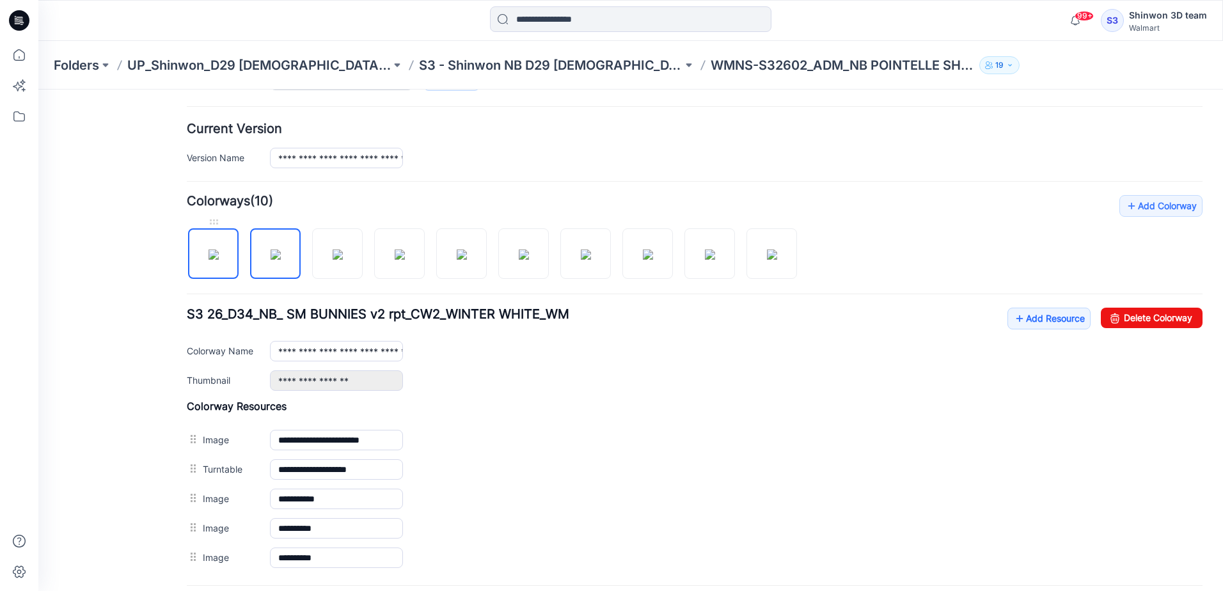
click at [219, 253] on img at bounding box center [213, 254] width 10 height 10
type input "**********"
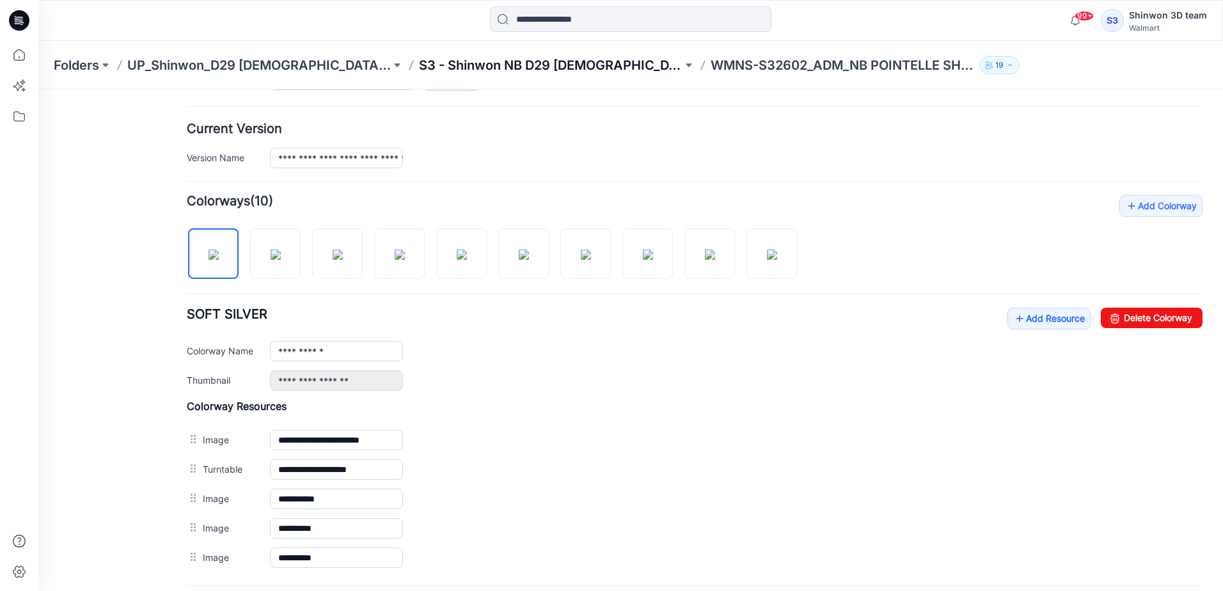
click at [419, 63] on p "S3 - Shinwon NB D29 [DEMOGRAPHIC_DATA] Sleepwear" at bounding box center [550, 65] width 263 height 18
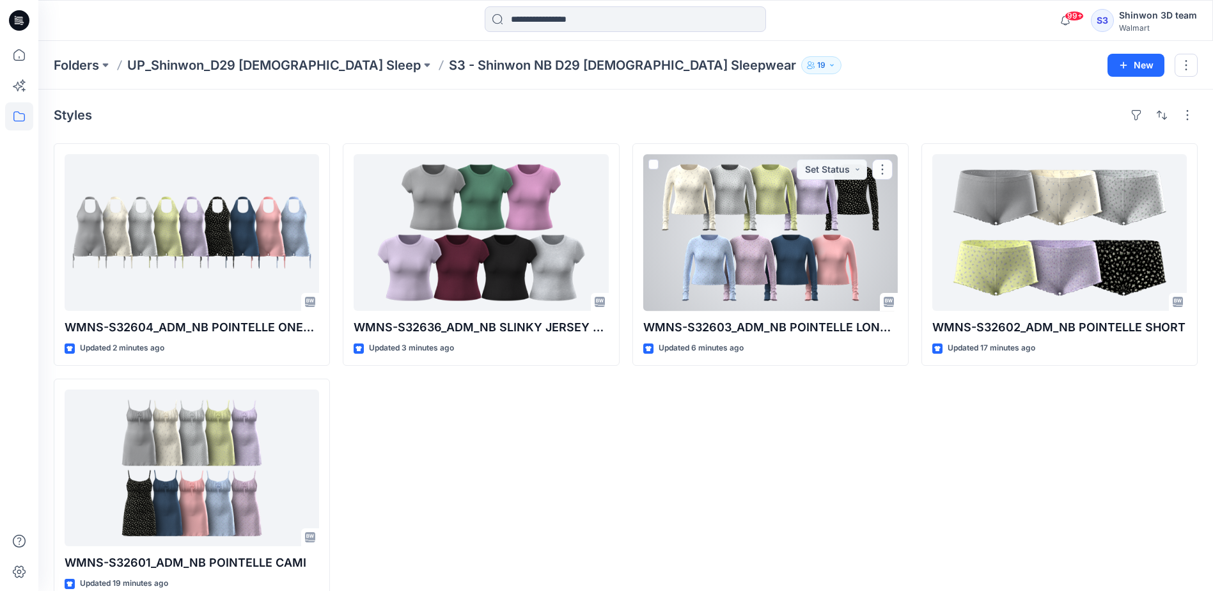
click at [810, 239] on div at bounding box center [770, 232] width 254 height 157
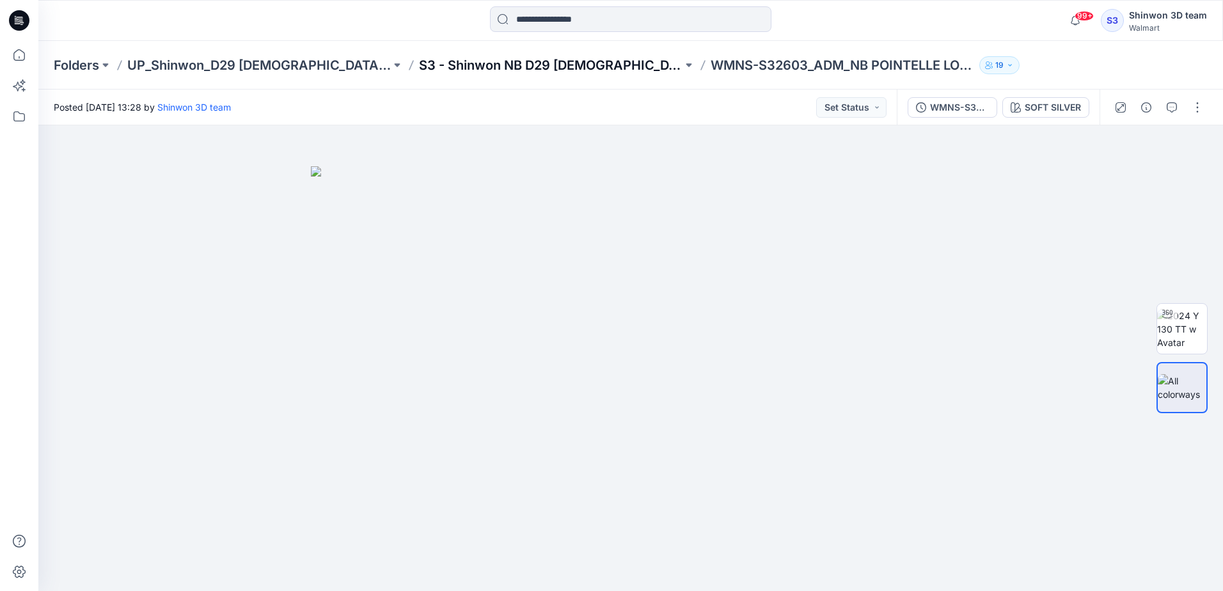
click at [485, 68] on p "S3 - Shinwon NB D29 [DEMOGRAPHIC_DATA] Sleepwear" at bounding box center [550, 65] width 263 height 18
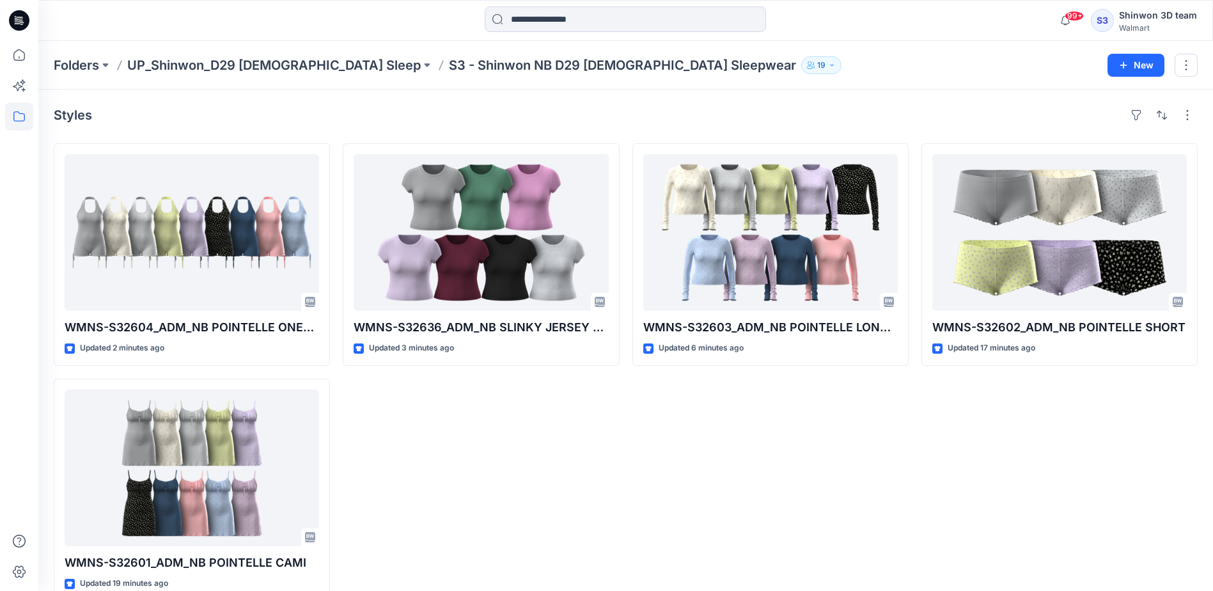
click at [520, 437] on div "WMNS-S32636_ADM_NB SLINKY JERSEY BABY TEE Updated 3 minutes ago" at bounding box center [481, 372] width 276 height 458
click at [531, 468] on div "WMNS-S32636_ADM_NB SLINKY JERSEY BABY TEE Updated 4 minutes ago Set Status" at bounding box center [481, 372] width 276 height 458
click at [795, 483] on div "WMNS-S32603_ADM_NB POINTELLE LONG SLEEVE TOP Updated 7 minutes ago" at bounding box center [770, 372] width 276 height 458
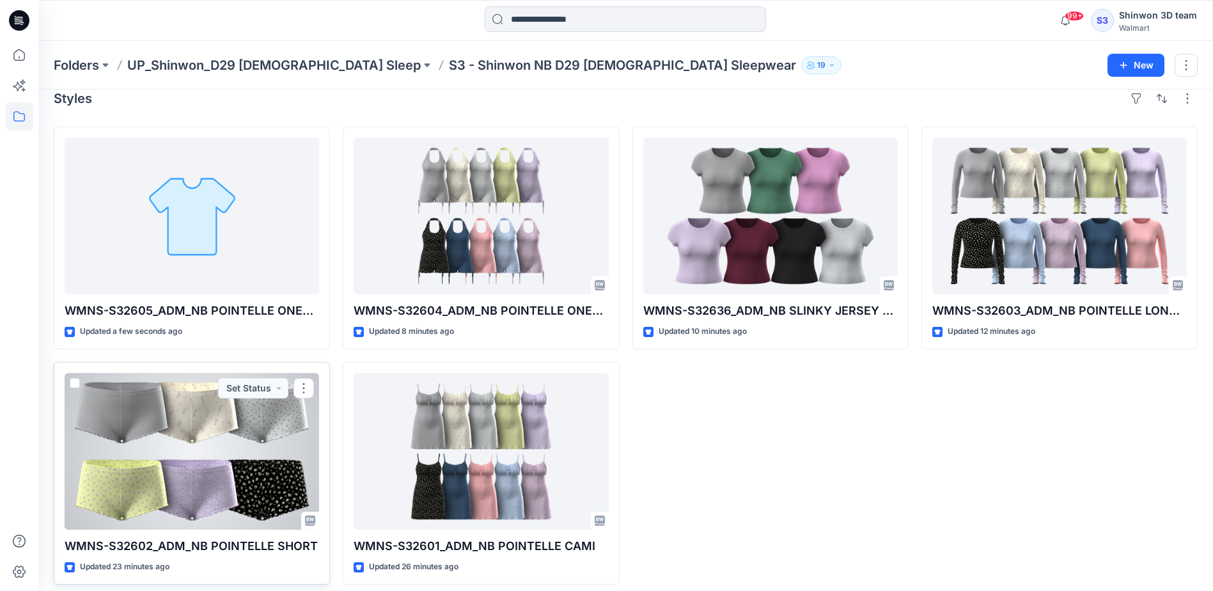
scroll to position [26, 0]
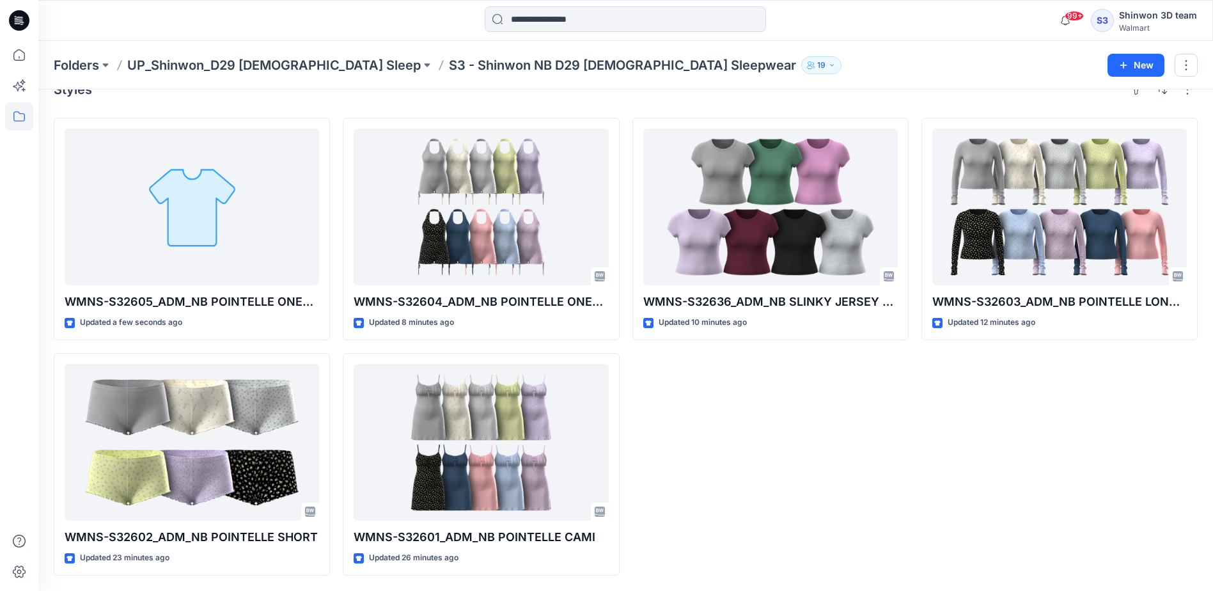
click at [959, 519] on div "WMNS-S32603_ADM_NB POINTELLE LONG SLEEVE TOP Updated 12 minutes ago" at bounding box center [1059, 347] width 276 height 458
click at [864, 477] on div "WMNS-S32636_ADM_NB SLINKY JERSEY BABY TEE Updated 12 minutes ago" at bounding box center [770, 347] width 276 height 458
